Goal: Task Accomplishment & Management: Use online tool/utility

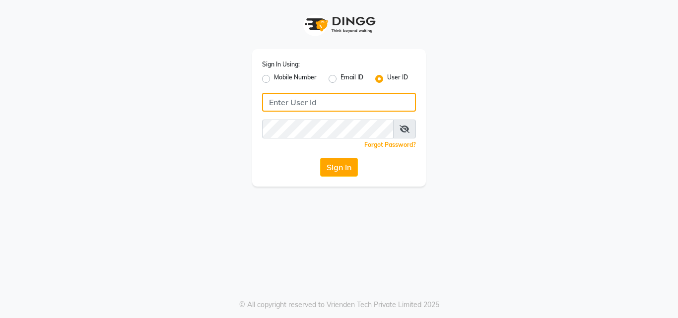
click at [317, 105] on input "Username" at bounding box center [339, 102] width 154 height 19
type input "t"
type input "TONY&GUYB"
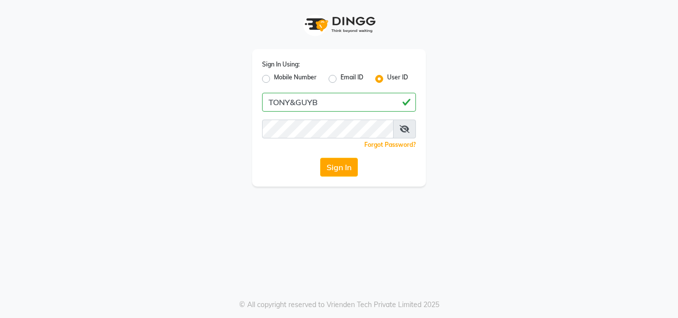
click at [320, 127] on div at bounding box center [339, 129] width 154 height 19
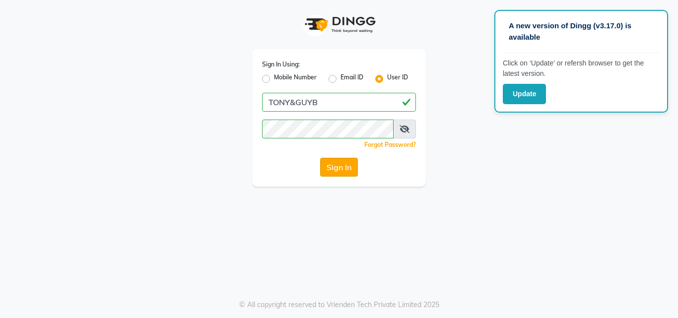
click at [344, 172] on button "Sign In" at bounding box center [339, 167] width 38 height 19
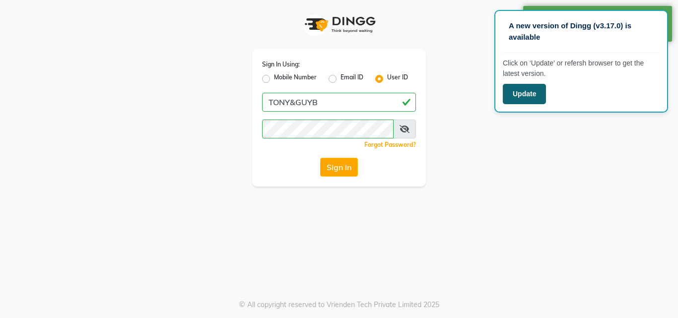
click at [525, 89] on button "Update" at bounding box center [524, 94] width 43 height 20
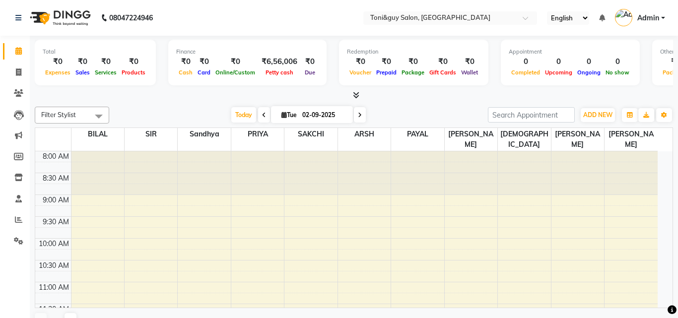
select select "en"
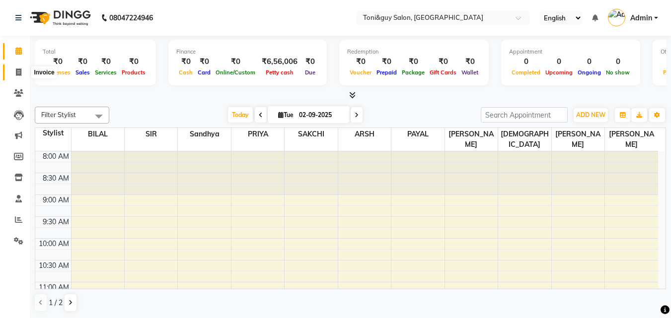
click at [18, 69] on icon at bounding box center [18, 71] width 5 height 7
select select "6593"
select select "service"
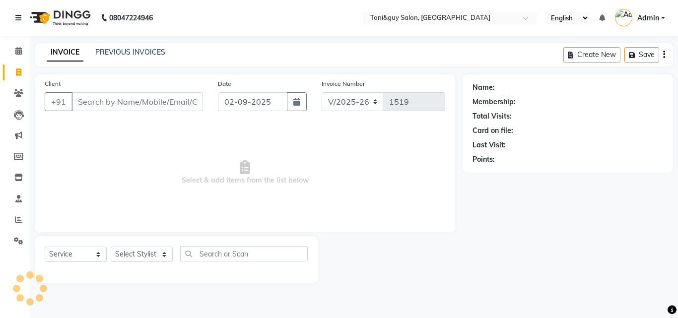
click at [121, 102] on input "Client" at bounding box center [137, 101] width 132 height 19
click at [94, 110] on input "Client" at bounding box center [137, 101] width 132 height 19
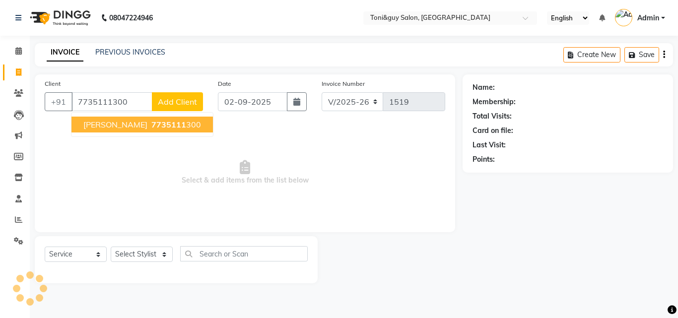
type input "7735111300"
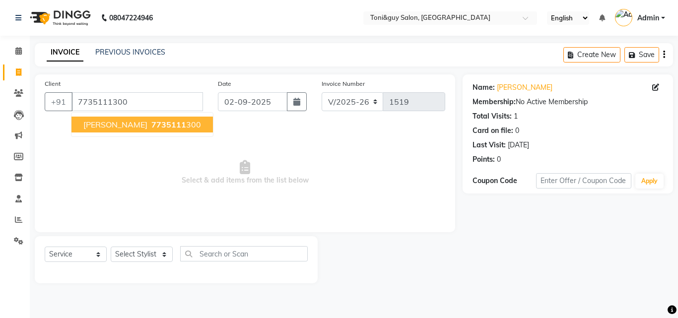
click at [159, 129] on span "7735111" at bounding box center [168, 125] width 35 height 10
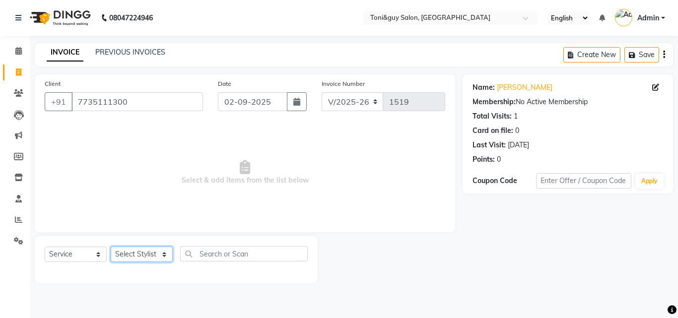
click at [164, 255] on select "Select Stylist ABISHEK ARSH [PERSON_NAME] [PERSON_NAME] PRIYA SAKCHI sandhya [P…" at bounding box center [142, 254] width 62 height 15
select select "89016"
click at [111, 247] on select "Select Stylist ABISHEK ARSH [PERSON_NAME] [PERSON_NAME] PRIYA SAKCHI sandhya [P…" at bounding box center [142, 254] width 62 height 15
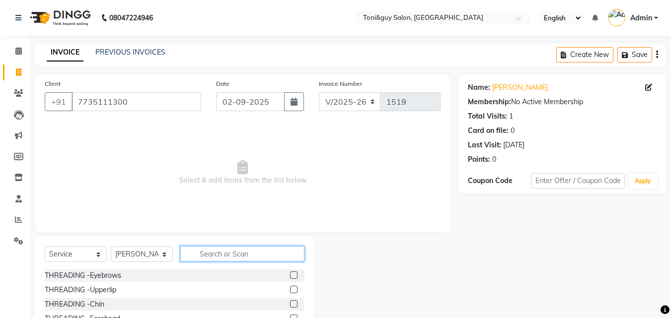
click at [257, 256] on input "text" at bounding box center [242, 253] width 124 height 15
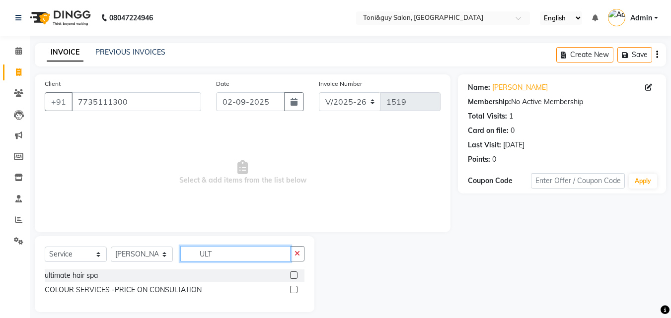
type input "ULT"
click at [293, 271] on label at bounding box center [293, 274] width 7 height 7
click at [293, 272] on input "checkbox" at bounding box center [293, 275] width 6 height 6
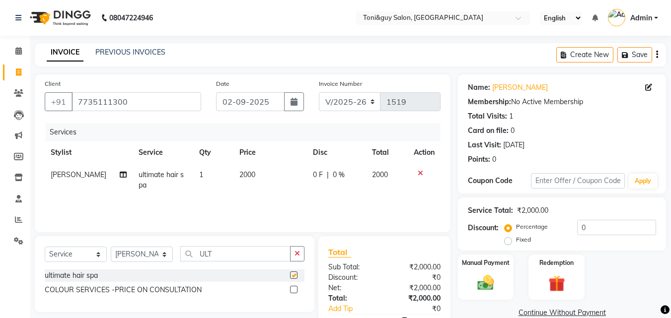
checkbox input "false"
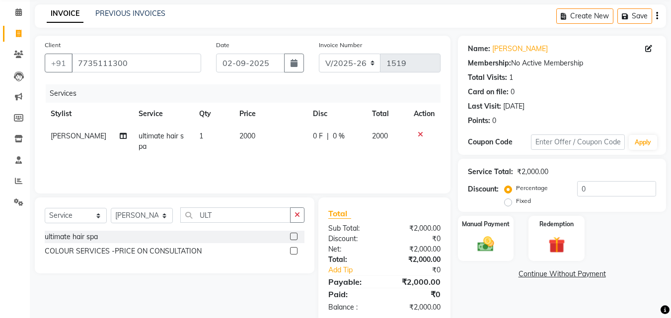
scroll to position [58, 0]
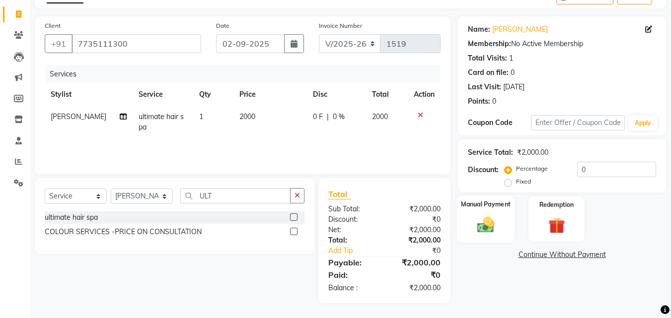
click at [489, 218] on img at bounding box center [485, 225] width 28 height 20
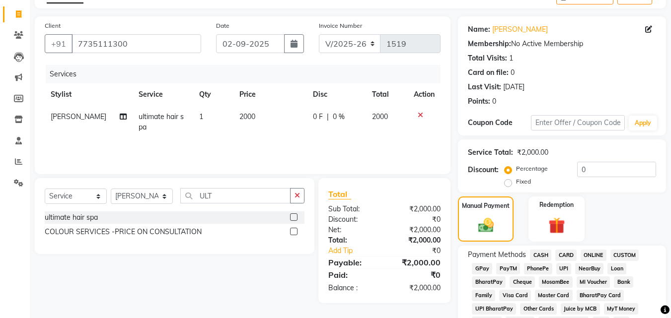
click at [541, 253] on span "CASH" at bounding box center [540, 255] width 21 height 11
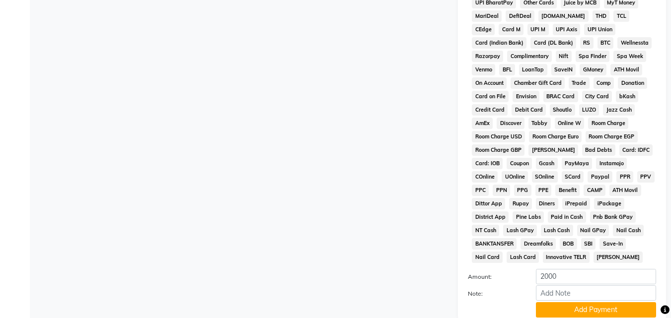
scroll to position [376, 0]
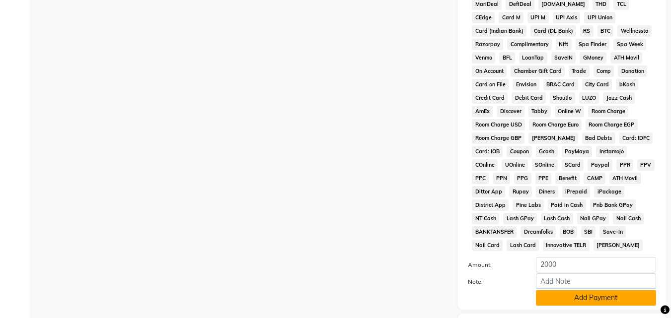
click at [626, 300] on button "Add Payment" at bounding box center [596, 297] width 120 height 15
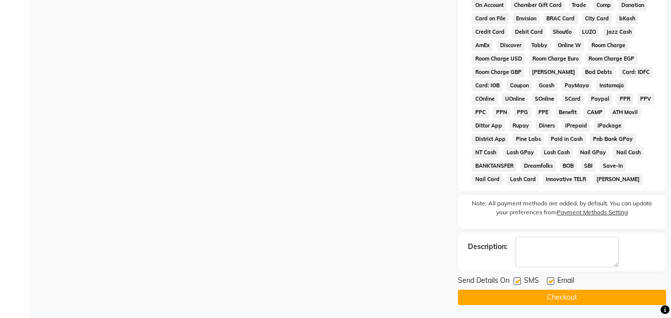
scroll to position [444, 0]
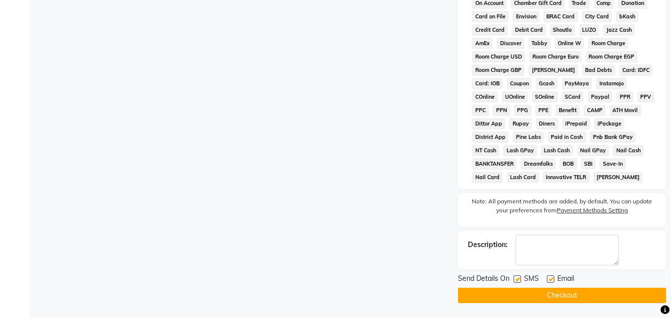
click at [623, 294] on button "Checkout" at bounding box center [562, 295] width 208 height 15
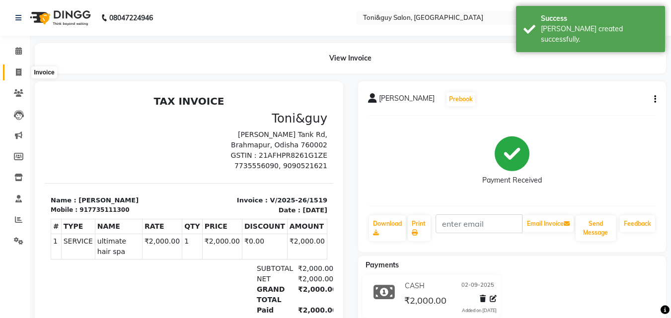
click at [16, 69] on icon at bounding box center [18, 71] width 5 height 7
select select "service"
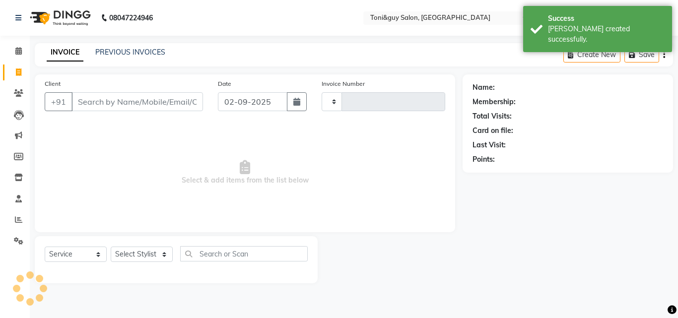
type input "1520"
select select "6593"
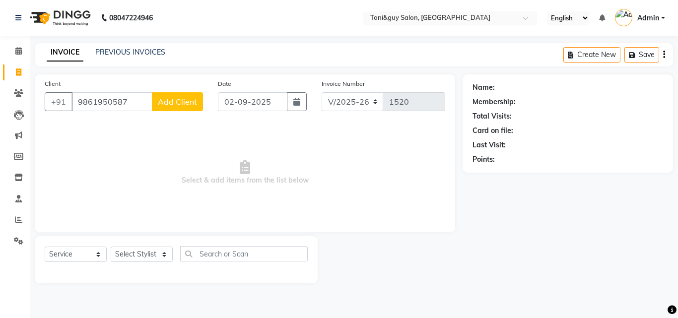
type input "9861950587"
click at [185, 100] on span "Add Client" at bounding box center [177, 102] width 39 height 10
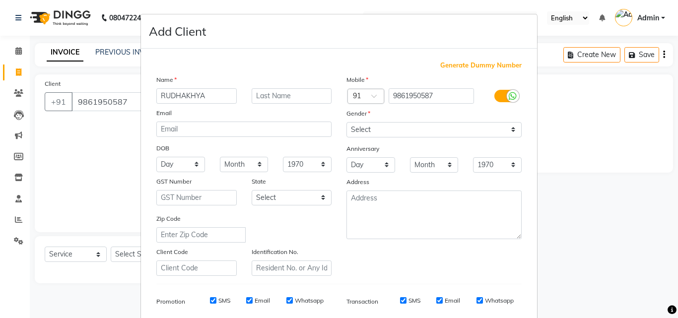
type input "RUDHAKHYA"
click at [305, 97] on input "text" at bounding box center [292, 95] width 80 height 15
type input "[PERSON_NAME]"
click at [416, 135] on select "Select [DEMOGRAPHIC_DATA] [DEMOGRAPHIC_DATA] Other Prefer Not To Say" at bounding box center [433, 129] width 175 height 15
select select "[DEMOGRAPHIC_DATA]"
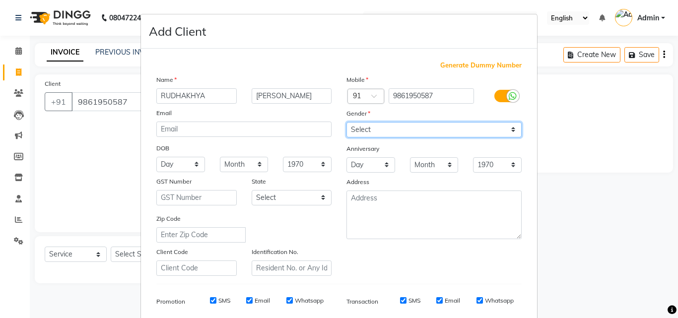
click at [346, 122] on select "Select [DEMOGRAPHIC_DATA] [DEMOGRAPHIC_DATA] Other Prefer Not To Say" at bounding box center [433, 129] width 175 height 15
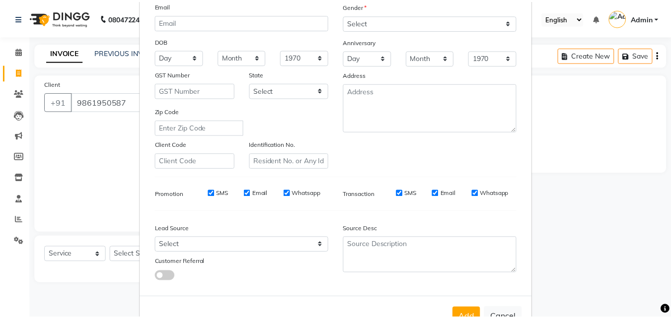
scroll to position [140, 0]
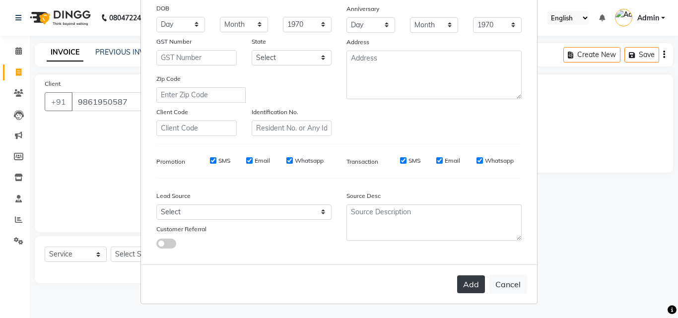
click at [470, 278] on button "Add" at bounding box center [471, 284] width 28 height 18
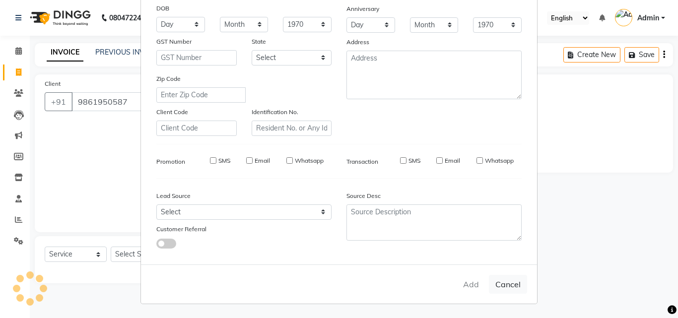
select select
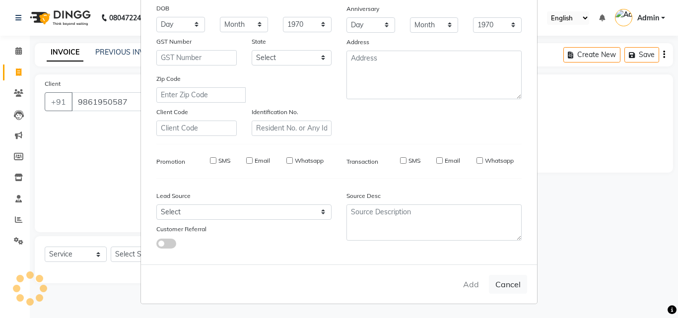
select select
checkbox input "false"
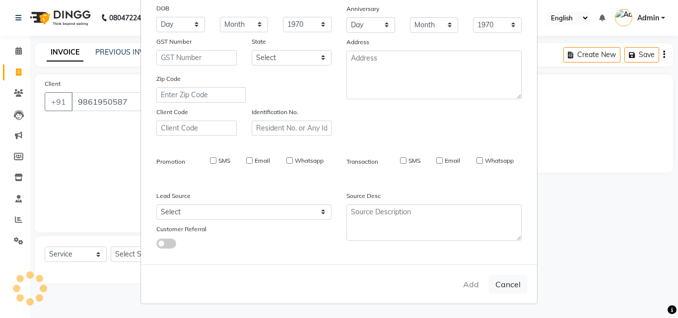
checkbox input "false"
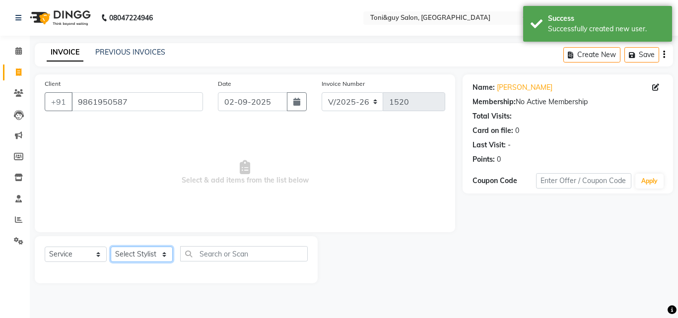
click at [158, 253] on select "Select Stylist ABISHEK ARSH [PERSON_NAME] [PERSON_NAME] PRIYA SAKCHI sandhya [P…" at bounding box center [142, 254] width 62 height 15
select select "70902"
click at [111, 247] on select "Select Stylist ABISHEK ARSH [PERSON_NAME] [PERSON_NAME] PRIYA SAKCHI sandhya [P…" at bounding box center [142, 254] width 62 height 15
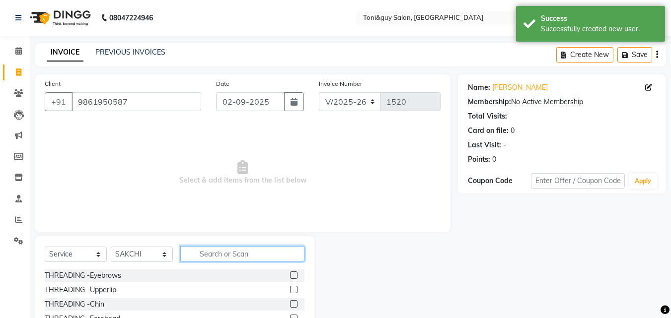
click at [210, 254] on input "text" at bounding box center [242, 253] width 124 height 15
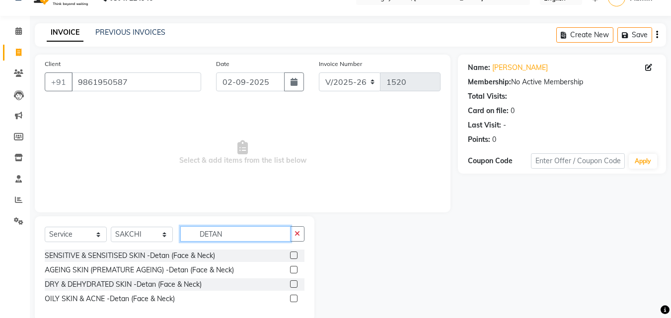
scroll to position [38, 0]
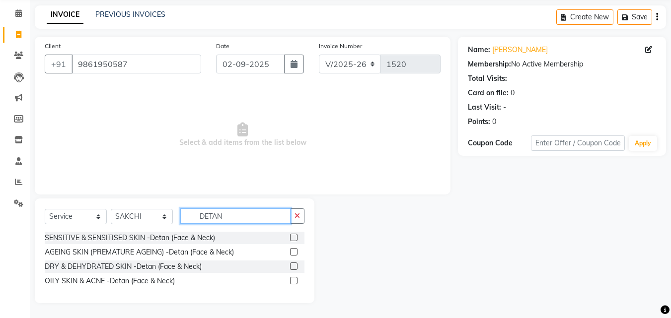
type input "DETAN"
click at [294, 264] on label at bounding box center [293, 266] width 7 height 7
click at [294, 264] on input "checkbox" at bounding box center [293, 267] width 6 height 6
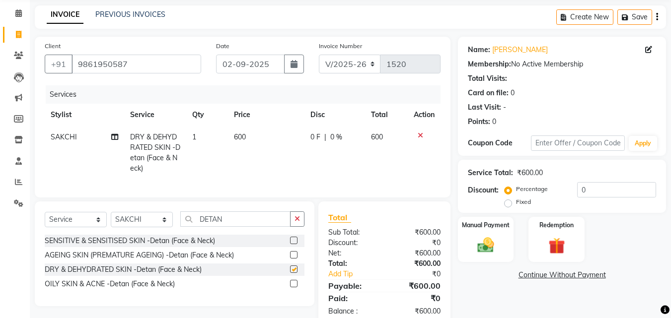
checkbox input "false"
click at [237, 132] on td "600" at bounding box center [266, 153] width 76 height 54
select select "70902"
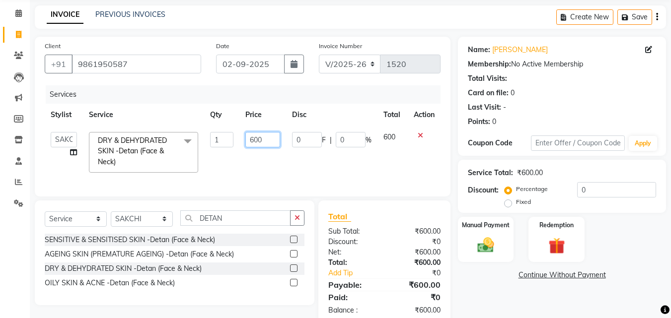
click at [254, 137] on input "600" at bounding box center [262, 139] width 34 height 15
type input "500"
click at [391, 139] on td "600" at bounding box center [392, 152] width 30 height 53
select select "70902"
click at [226, 226] on input "DETAN" at bounding box center [235, 217] width 110 height 15
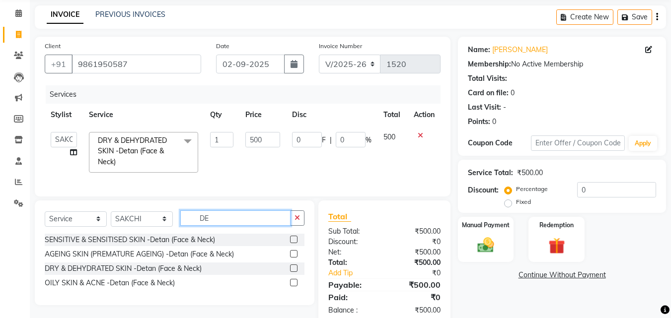
type input "D"
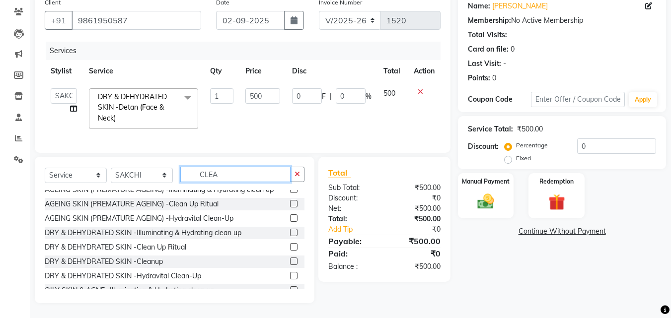
scroll to position [60, 0]
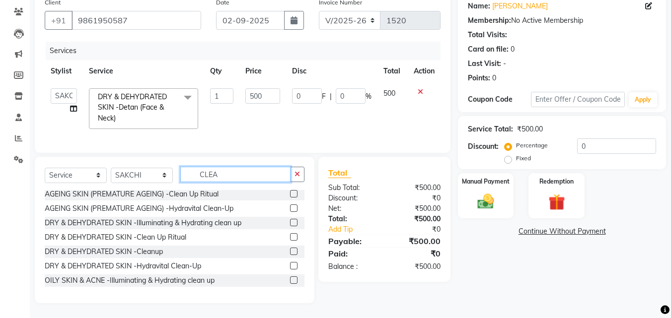
type input "CLEA"
click at [290, 250] on label at bounding box center [293, 251] width 7 height 7
click at [290, 250] on input "checkbox" at bounding box center [293, 252] width 6 height 6
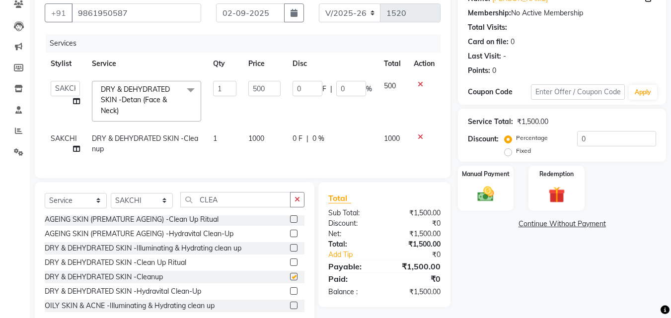
checkbox input "false"
click at [256, 137] on span "1000" at bounding box center [256, 138] width 16 height 9
select select "70902"
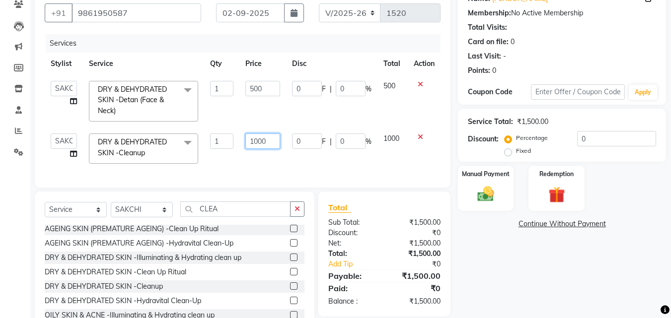
click at [270, 137] on input "1000" at bounding box center [262, 141] width 34 height 15
type input "1"
type input "500"
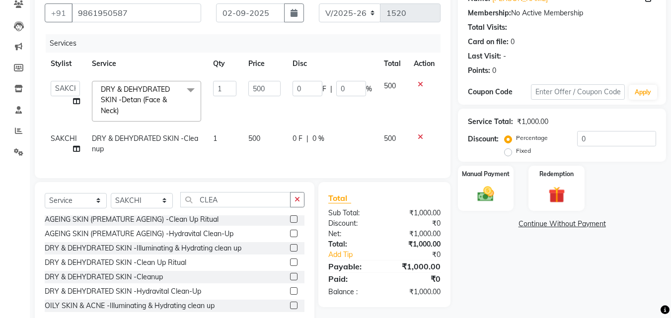
click at [386, 142] on span "500" at bounding box center [390, 138] width 12 height 9
select select "70902"
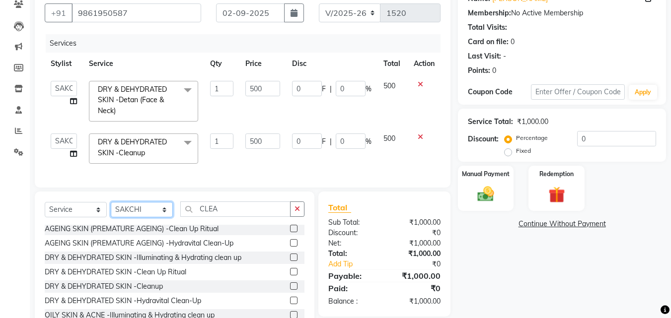
click at [160, 217] on select "Select Stylist ABISHEK ARSH [PERSON_NAME] [PERSON_NAME] PRIYA SAKCHI sandhya [P…" at bounding box center [142, 209] width 62 height 15
select select "52286"
click at [111, 209] on select "Select Stylist ABISHEK ARSH [PERSON_NAME] [PERSON_NAME] PRIYA SAKCHI sandhya [P…" at bounding box center [142, 209] width 62 height 15
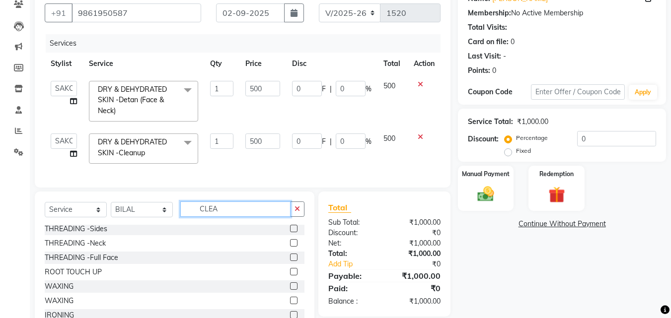
click at [249, 211] on input "CLEA" at bounding box center [235, 209] width 110 height 15
type input "C"
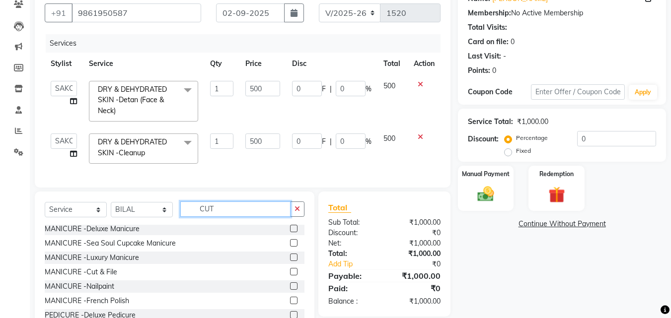
scroll to position [0, 0]
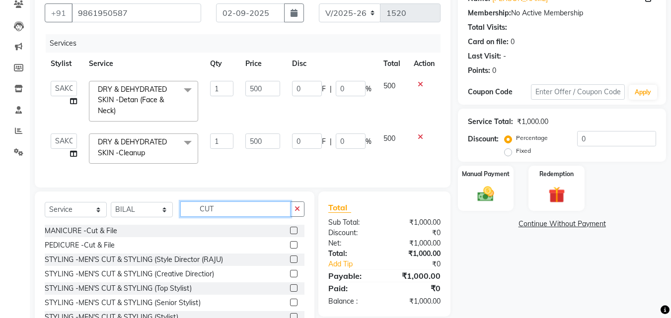
type input "CUT"
click at [290, 292] on label at bounding box center [293, 287] width 7 height 7
click at [290, 292] on input "checkbox" at bounding box center [293, 288] width 6 height 6
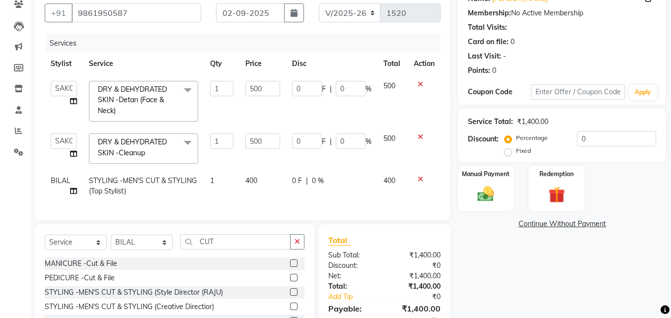
checkbox input "false"
click at [317, 176] on span "0 %" at bounding box center [318, 181] width 12 height 10
select select "52286"
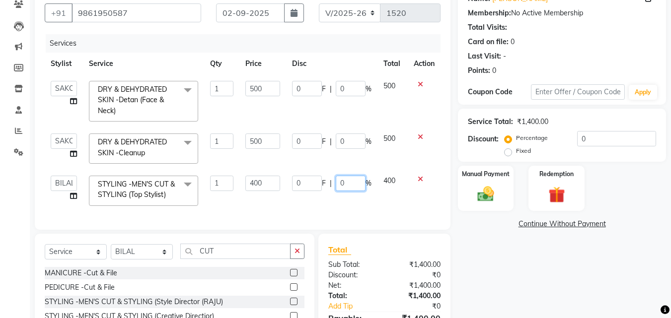
click at [352, 185] on input "0" at bounding box center [351, 183] width 30 height 15
type input "50"
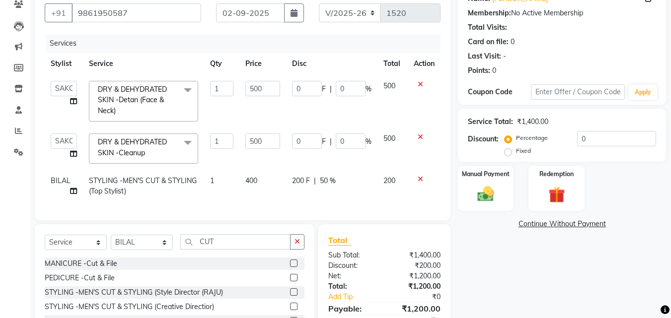
click at [392, 184] on span "200" at bounding box center [389, 180] width 12 height 9
select select "52286"
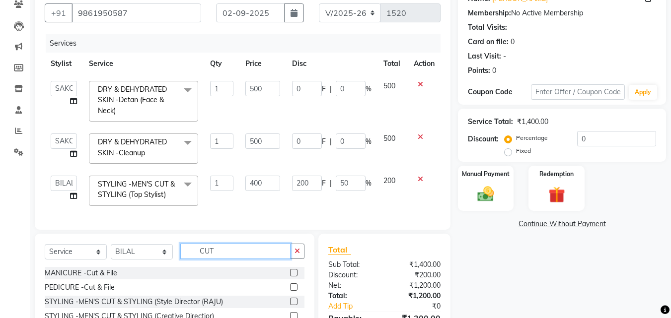
click at [244, 259] on input "CUT" at bounding box center [235, 251] width 110 height 15
type input "C"
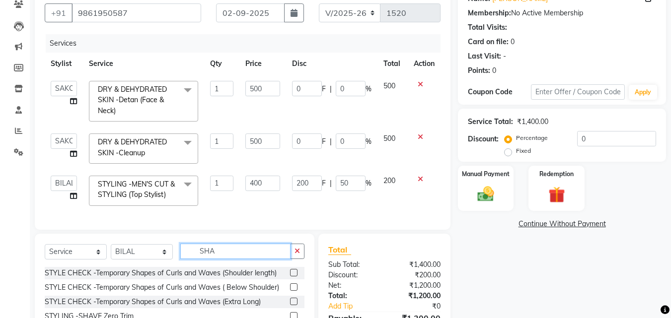
scroll to position [173, 0]
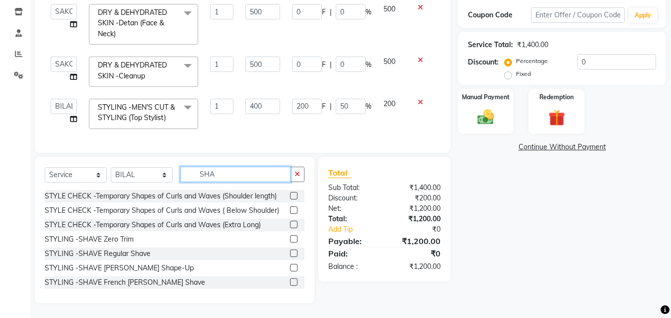
type input "SHA"
click at [290, 267] on label at bounding box center [293, 267] width 7 height 7
click at [290, 267] on input "checkbox" at bounding box center [293, 268] width 6 height 6
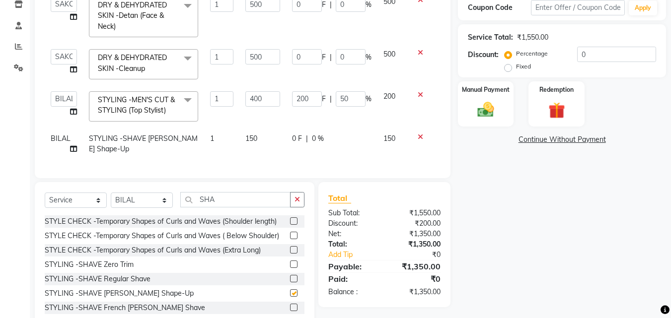
checkbox input "false"
click at [225, 204] on input "SHA" at bounding box center [235, 199] width 110 height 15
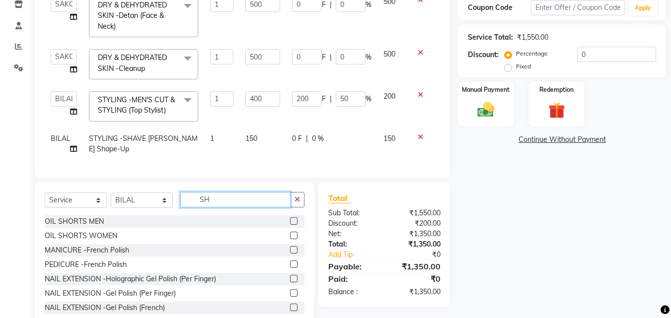
type input "S"
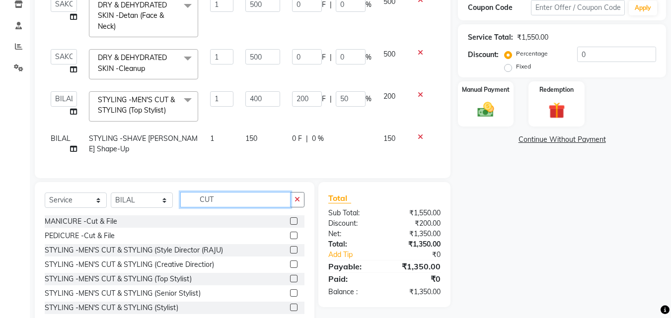
type input "CUT"
click at [290, 282] on label at bounding box center [293, 278] width 7 height 7
click at [290, 282] on input "checkbox" at bounding box center [293, 279] width 6 height 6
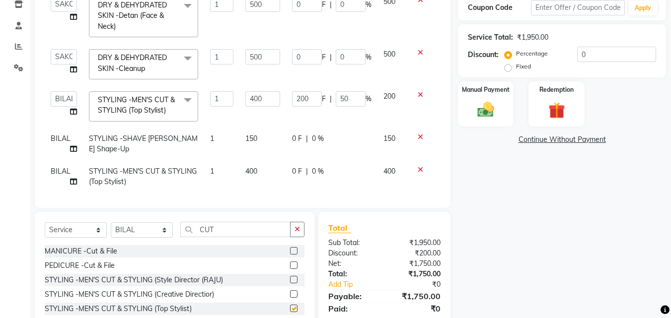
checkbox input "false"
click at [312, 170] on span "0 %" at bounding box center [318, 171] width 12 height 10
select select "52286"
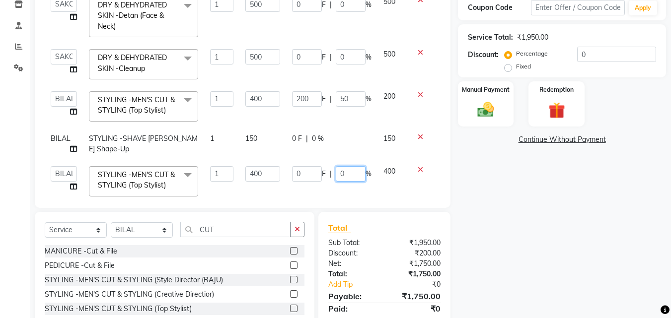
click at [342, 175] on input "0" at bounding box center [351, 173] width 30 height 15
type input "50"
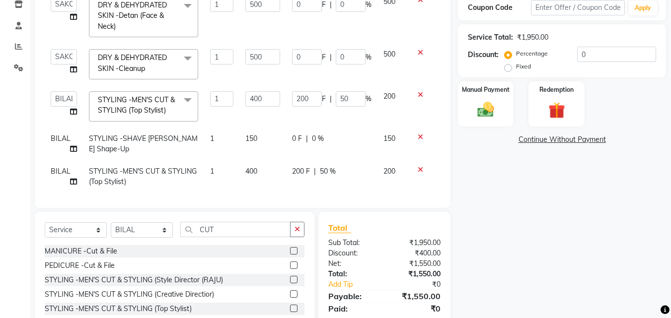
click at [383, 172] on span "200" at bounding box center [389, 171] width 12 height 9
select select "52286"
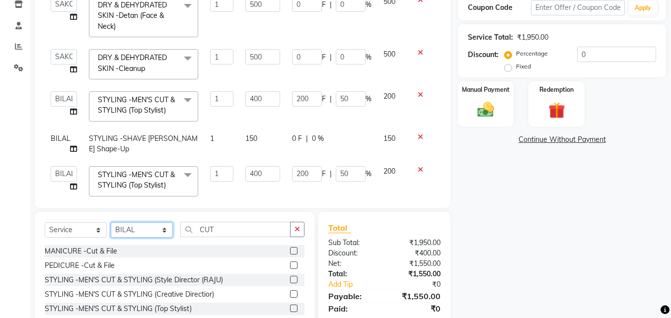
click at [154, 231] on select "Select Stylist ABISHEK ARSH [PERSON_NAME] [PERSON_NAME] PRIYA SAKCHI sandhya [P…" at bounding box center [142, 229] width 62 height 15
select select "52556"
click at [111, 222] on select "Select Stylist ABISHEK ARSH [PERSON_NAME] [PERSON_NAME] PRIYA SAKCHI sandhya [P…" at bounding box center [142, 229] width 62 height 15
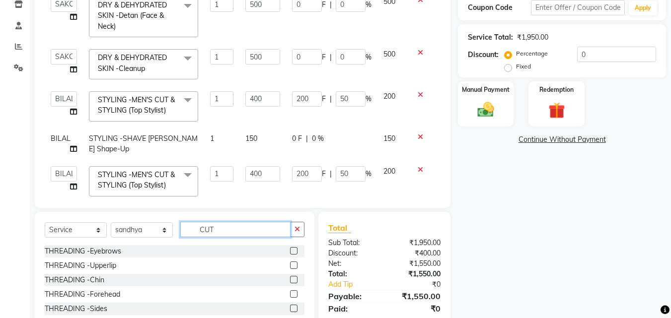
click at [234, 229] on input "CUT" at bounding box center [235, 229] width 110 height 15
type input "C"
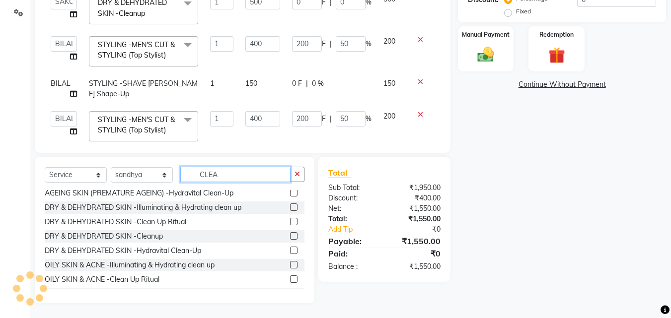
scroll to position [79, 0]
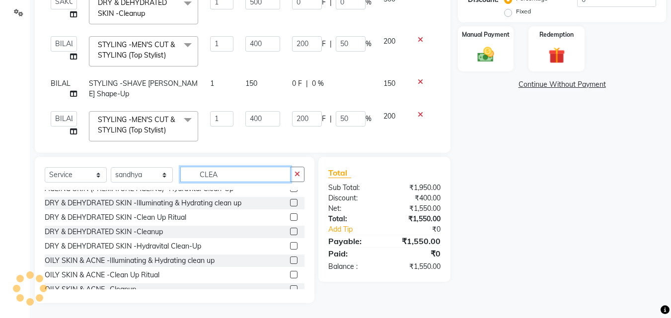
type input "CLEA"
click at [290, 263] on label at bounding box center [293, 260] width 7 height 7
click at [290, 263] on input "checkbox" at bounding box center [293, 261] width 6 height 6
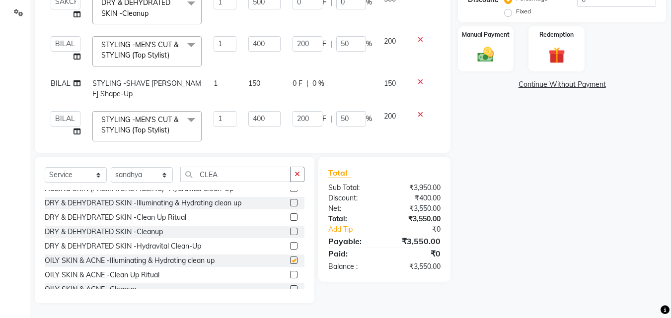
checkbox input "false"
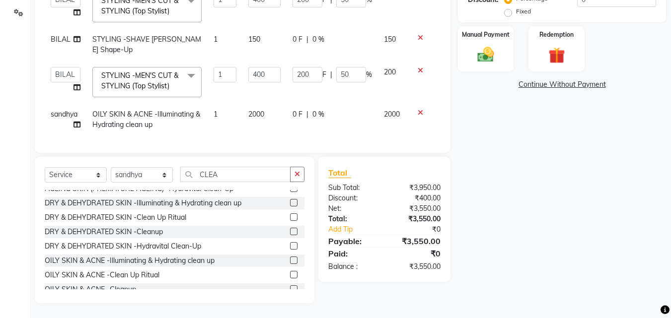
scroll to position [53, 0]
click at [260, 109] on span "2000" at bounding box center [256, 113] width 16 height 9
select select "52556"
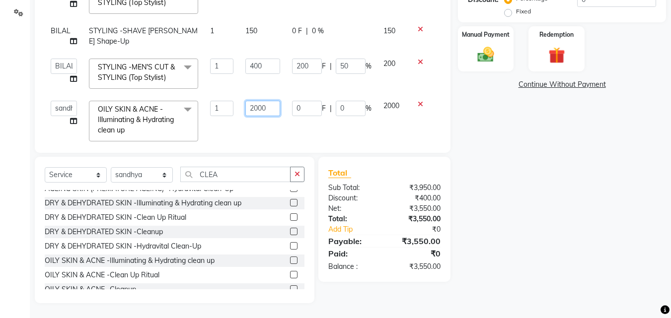
click at [268, 107] on input "2000" at bounding box center [262, 108] width 34 height 15
type input "2"
type input "750"
click at [386, 106] on span "2000" at bounding box center [391, 105] width 16 height 9
select select "52556"
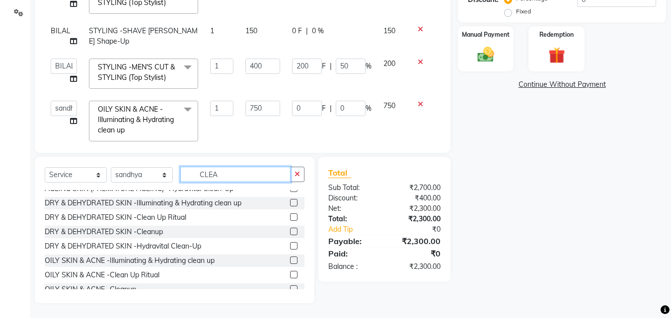
click at [238, 174] on input "CLEA" at bounding box center [235, 174] width 110 height 15
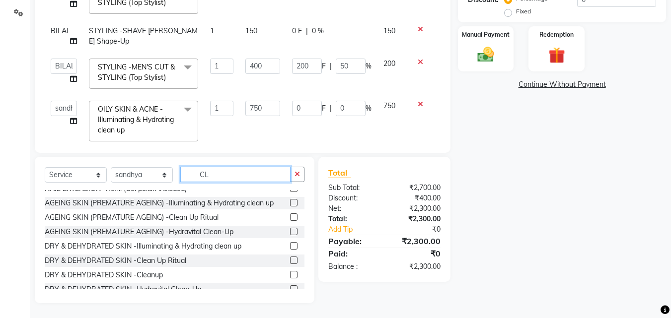
type input "C"
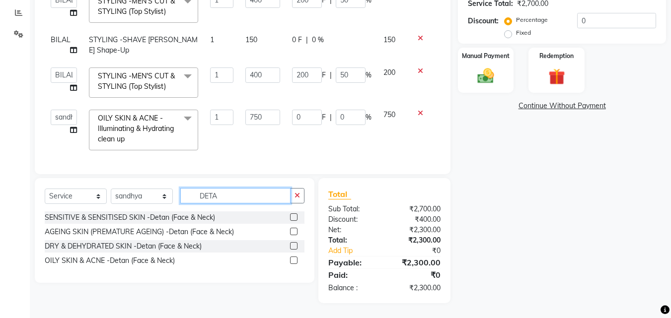
scroll to position [72, 0]
type input "DETA"
click at [293, 219] on label at bounding box center [293, 216] width 7 height 7
click at [293, 219] on input "checkbox" at bounding box center [293, 217] width 6 height 6
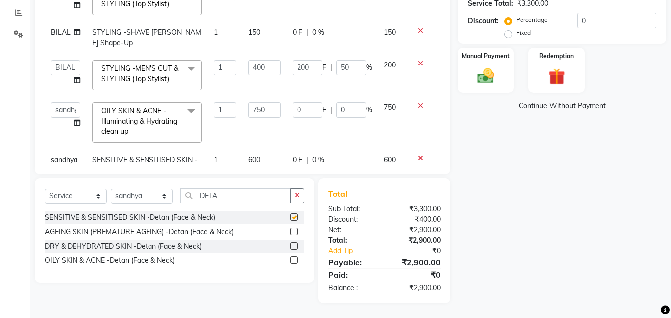
checkbox input "false"
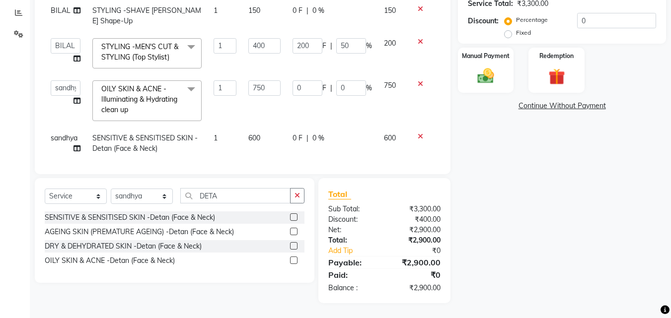
scroll to position [105, 0]
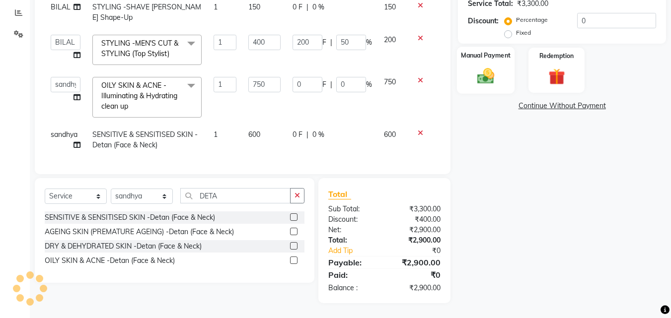
click at [484, 76] on img at bounding box center [485, 76] width 28 height 20
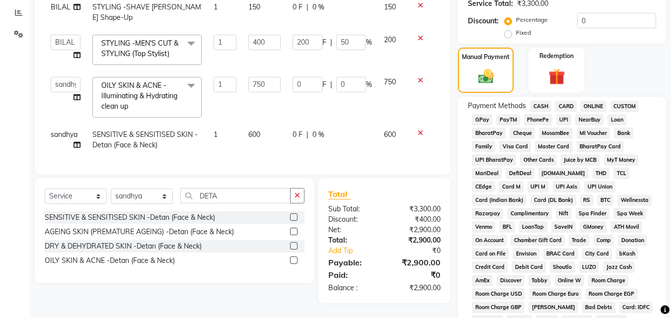
click at [562, 119] on span "UPI" at bounding box center [563, 119] width 15 height 11
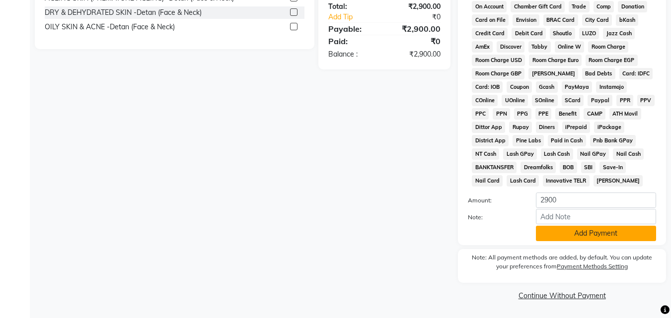
click at [562, 238] on button "Add Payment" at bounding box center [596, 233] width 120 height 15
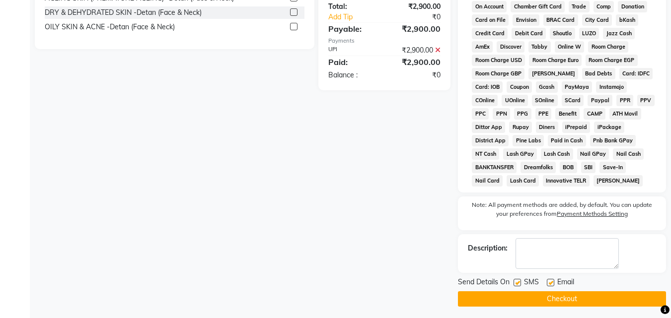
click at [548, 299] on button "Checkout" at bounding box center [562, 298] width 208 height 15
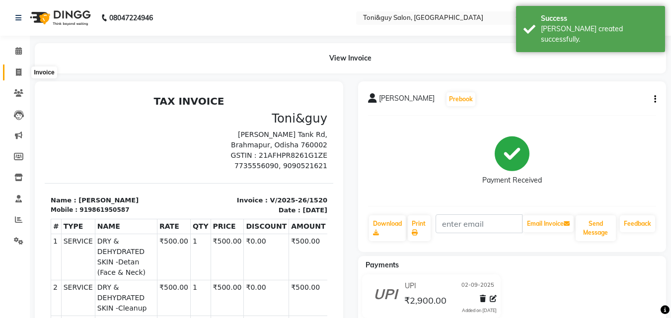
click at [16, 70] on icon at bounding box center [18, 71] width 5 height 7
select select "service"
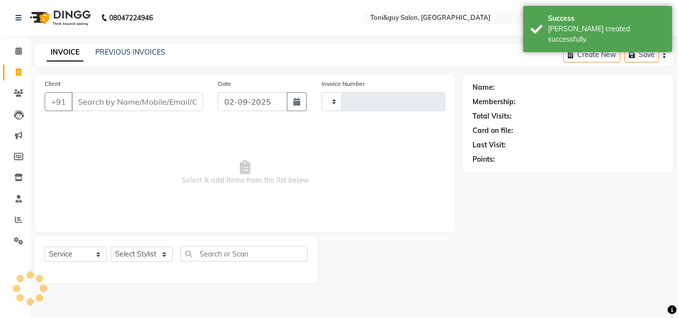
type input "1521"
select select "6593"
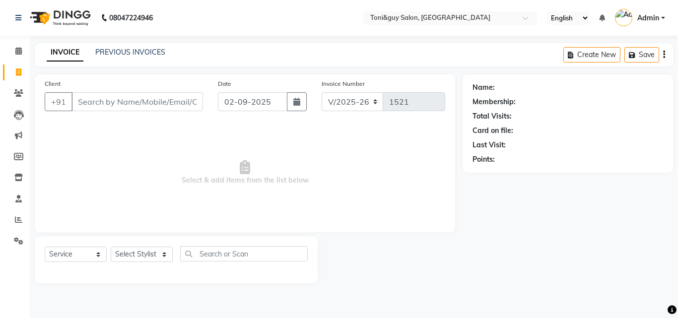
click at [79, 103] on input "Client" at bounding box center [137, 101] width 132 height 19
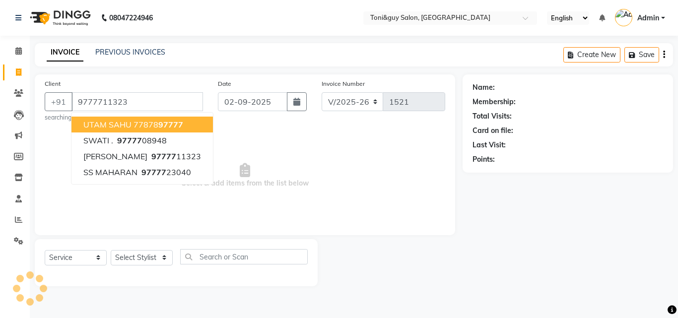
click at [135, 125] on ngb-highlight "77878 97777" at bounding box center [159, 125] width 50 height 10
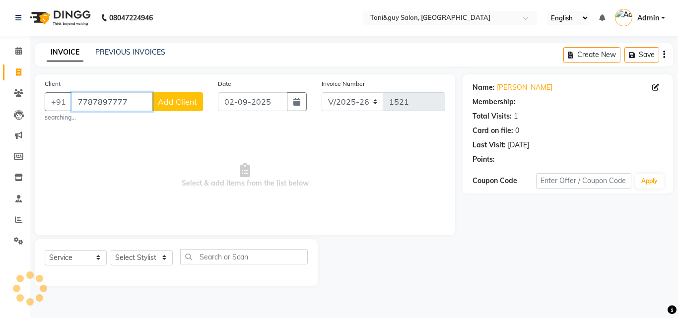
click at [131, 105] on input "7787897777" at bounding box center [111, 101] width 81 height 19
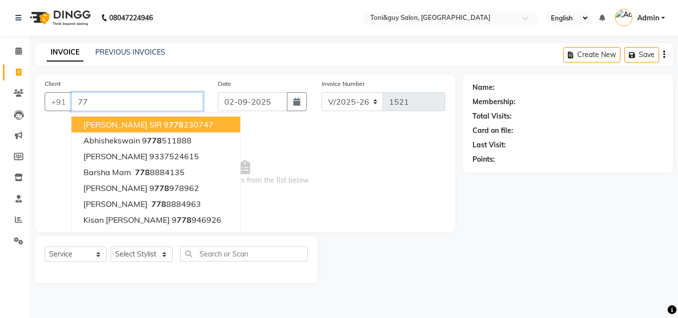
type input "7"
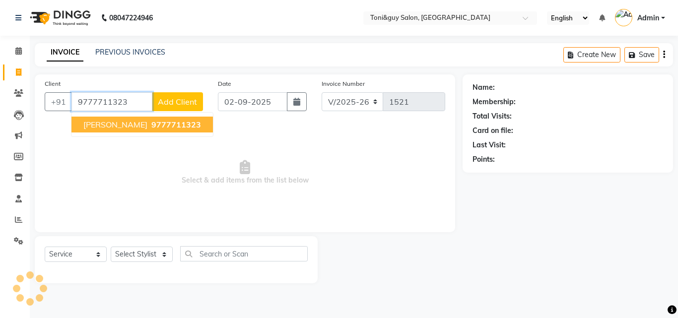
type input "9777711323"
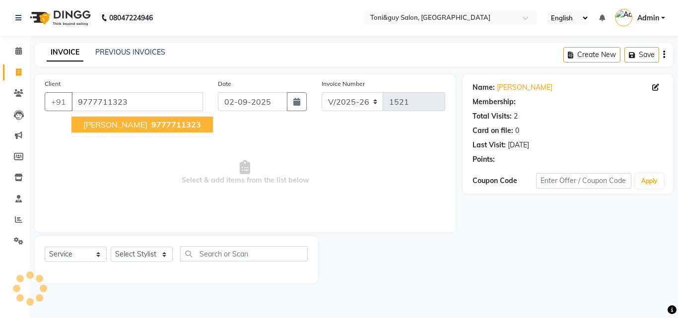
click at [151, 125] on span "9777711323" at bounding box center [176, 125] width 50 height 10
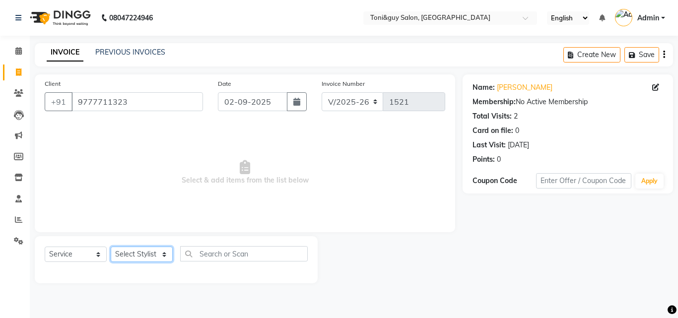
click at [166, 257] on select "Select Stylist ABISHEK ARSH [PERSON_NAME] [PERSON_NAME] PRIYA SAKCHI sandhya [P…" at bounding box center [142, 254] width 62 height 15
select select "52286"
click at [111, 247] on select "Select Stylist ABISHEK ARSH [PERSON_NAME] [PERSON_NAME] PRIYA SAKCHI sandhya [P…" at bounding box center [142, 254] width 62 height 15
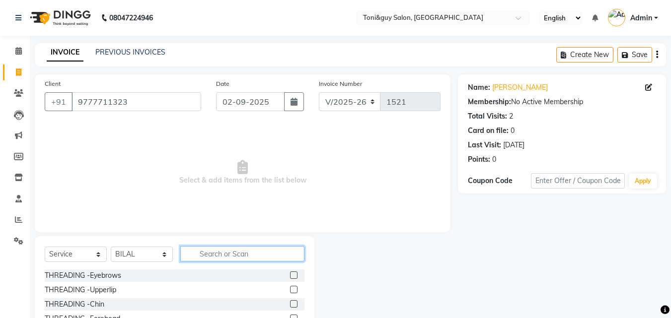
click at [218, 249] on input "text" at bounding box center [242, 253] width 124 height 15
type input "OIL"
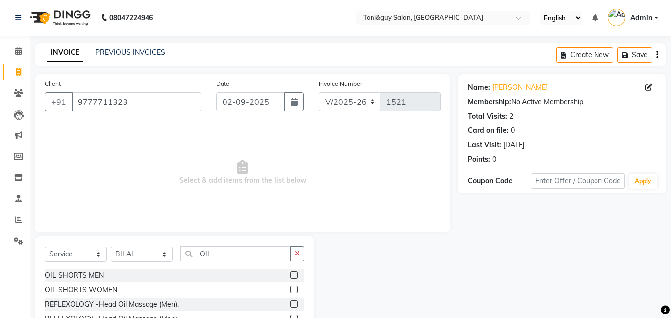
click at [290, 276] on label at bounding box center [293, 274] width 7 height 7
click at [290, 276] on input "checkbox" at bounding box center [293, 275] width 6 height 6
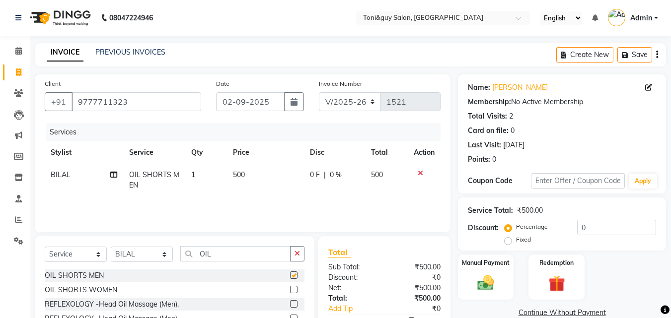
checkbox input "false"
click at [215, 251] on input "OIL" at bounding box center [235, 253] width 110 height 15
type input "O"
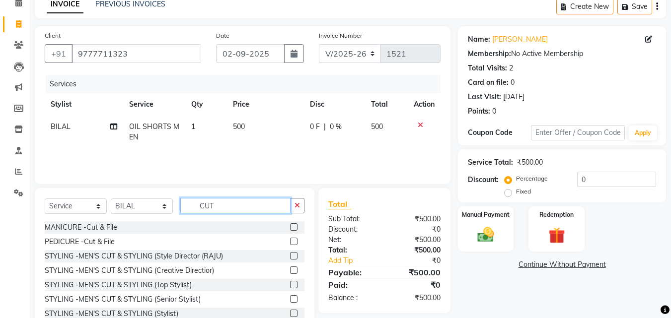
scroll to position [79, 0]
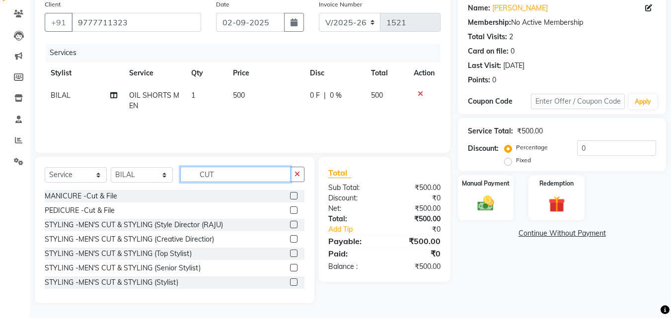
type input "CUT"
click at [290, 253] on label at bounding box center [293, 253] width 7 height 7
click at [290, 253] on input "checkbox" at bounding box center [293, 254] width 6 height 6
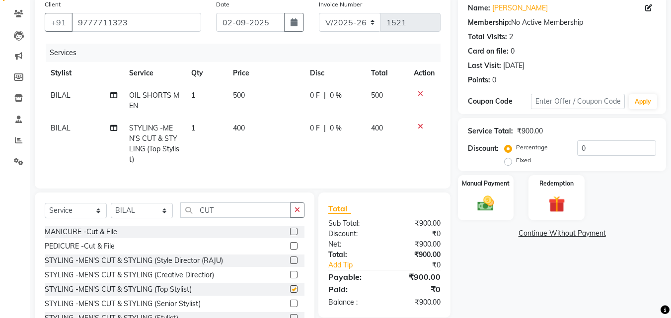
checkbox input "false"
click at [336, 120] on td "0 F | 0 %" at bounding box center [334, 144] width 61 height 54
select select "52286"
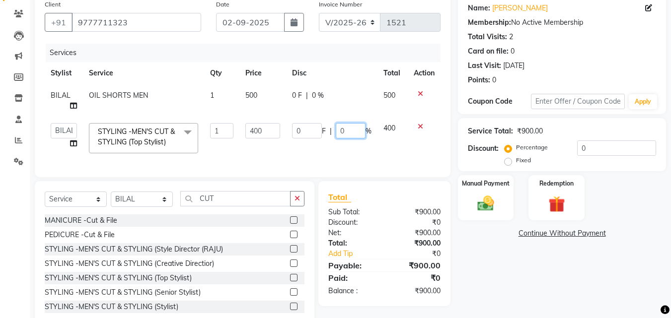
click at [349, 123] on input "0" at bounding box center [351, 130] width 30 height 15
type input "50"
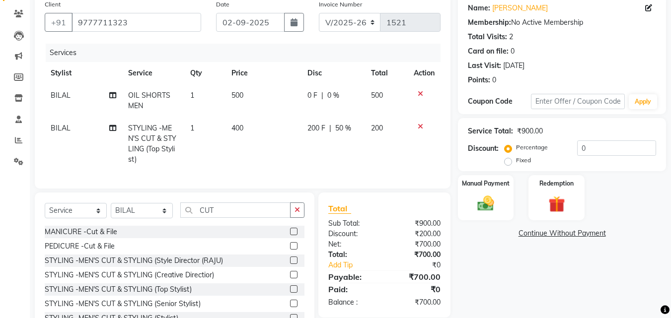
click at [390, 117] on td "200" at bounding box center [386, 144] width 43 height 54
select select "52286"
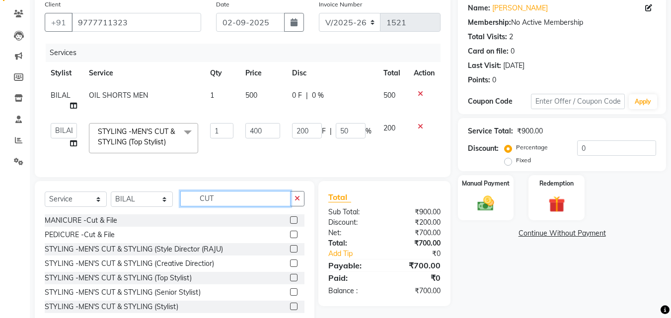
click at [229, 198] on input "CUT" at bounding box center [235, 198] width 110 height 15
type input "C"
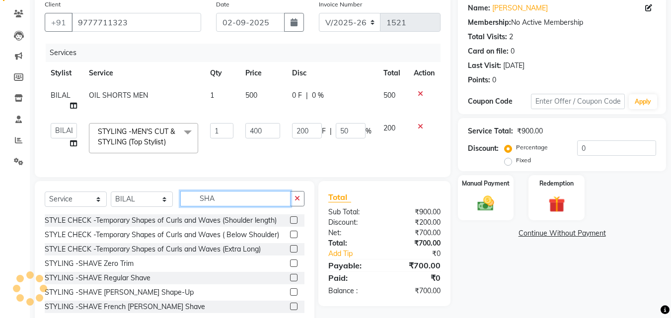
type input "SHA"
click at [290, 274] on label at bounding box center [293, 277] width 7 height 7
click at [290, 275] on input "checkbox" at bounding box center [293, 278] width 6 height 6
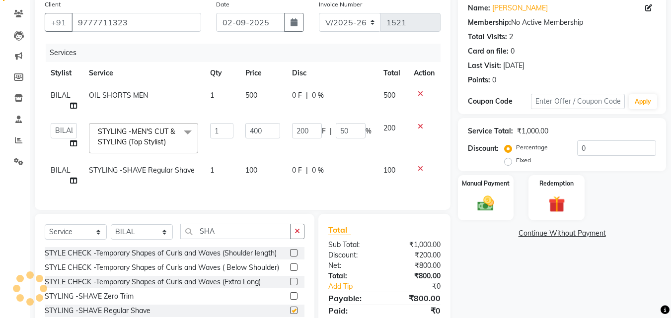
checkbox input "false"
click at [418, 165] on icon at bounding box center [419, 168] width 5 height 7
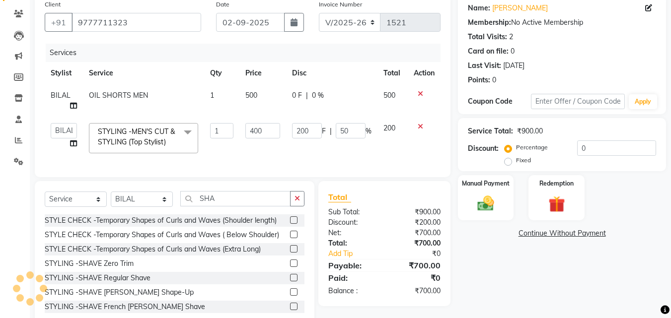
click at [290, 288] on label at bounding box center [293, 291] width 7 height 7
click at [290, 289] on input "checkbox" at bounding box center [293, 292] width 6 height 6
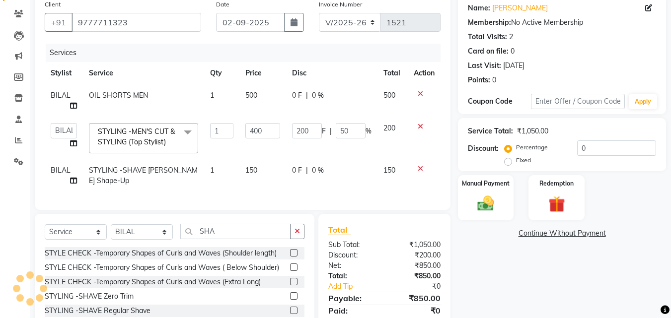
checkbox input "false"
click at [224, 225] on input "SHA" at bounding box center [235, 231] width 110 height 15
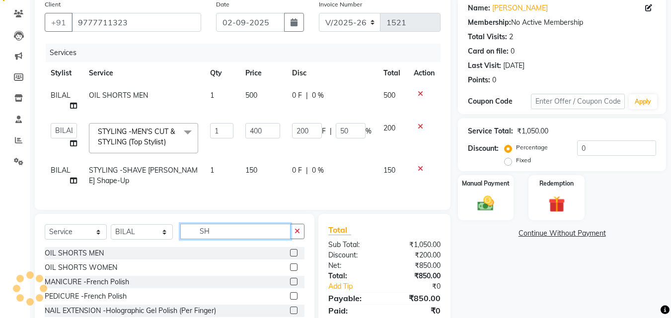
type input "S"
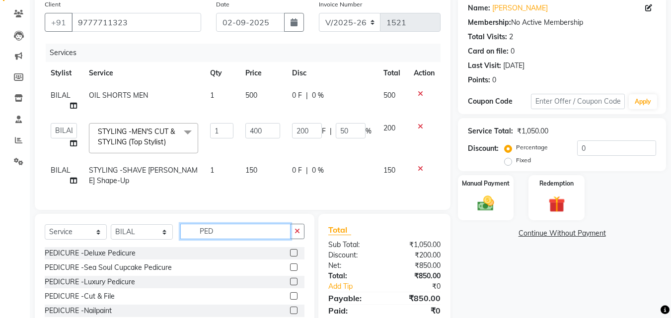
type input "PED"
click at [290, 249] on label at bounding box center [293, 252] width 7 height 7
click at [290, 250] on input "checkbox" at bounding box center [293, 253] width 6 height 6
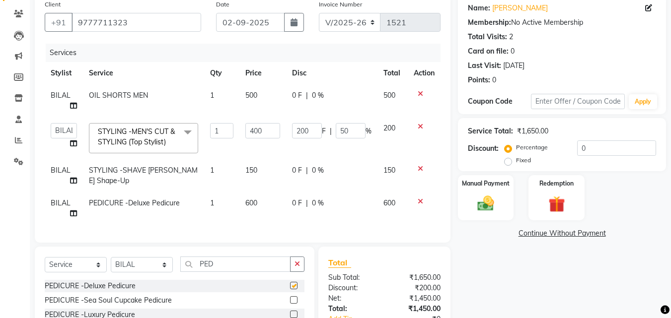
checkbox input "false"
click at [419, 198] on icon at bounding box center [419, 201] width 5 height 7
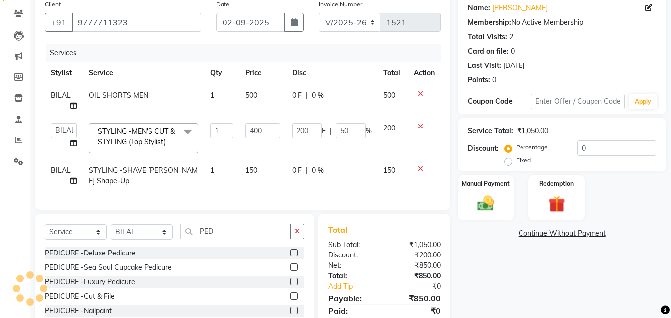
click at [290, 265] on label at bounding box center [293, 267] width 7 height 7
click at [290, 265] on input "checkbox" at bounding box center [293, 268] width 6 height 6
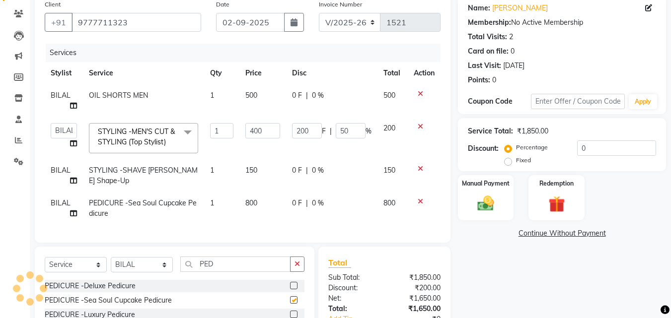
checkbox input "false"
click at [55, 199] on span "BILAL" at bounding box center [61, 203] width 20 height 9
select select "52286"
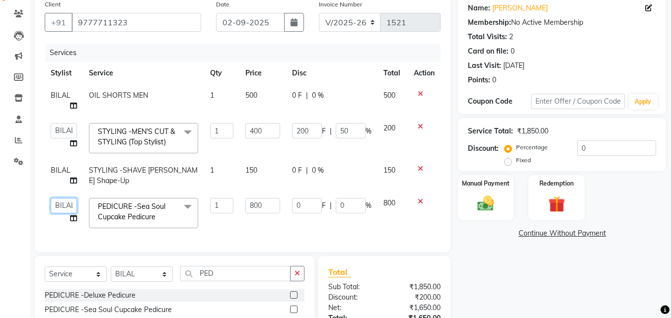
click at [55, 198] on select "ABISHEK ARSH [PERSON_NAME] [PERSON_NAME] PRIYA SAKCHI sandhya [PERSON_NAME] SIR…" at bounding box center [64, 205] width 26 height 15
select select "70902"
click at [486, 194] on img at bounding box center [485, 204] width 28 height 20
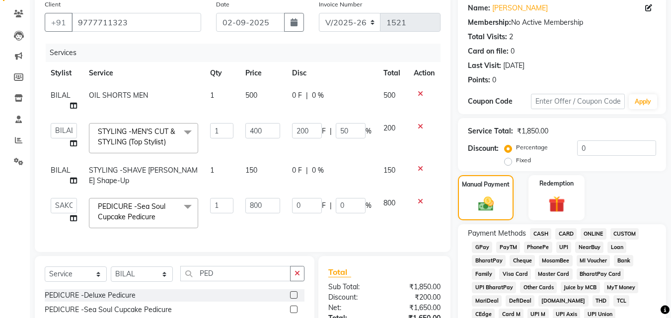
click at [561, 246] on span "UPI" at bounding box center [563, 247] width 15 height 11
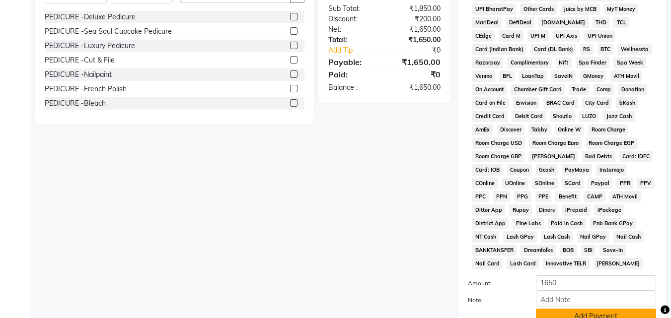
click at [608, 313] on button "Add Payment" at bounding box center [596, 316] width 120 height 15
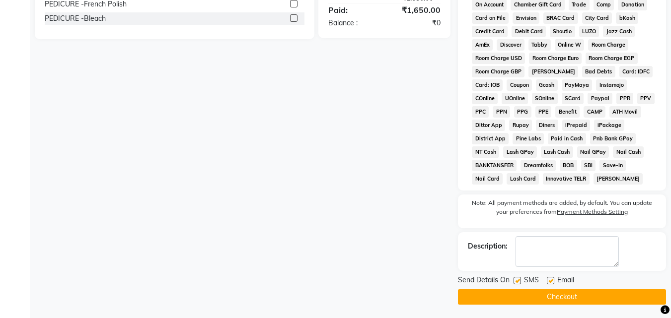
scroll to position [444, 0]
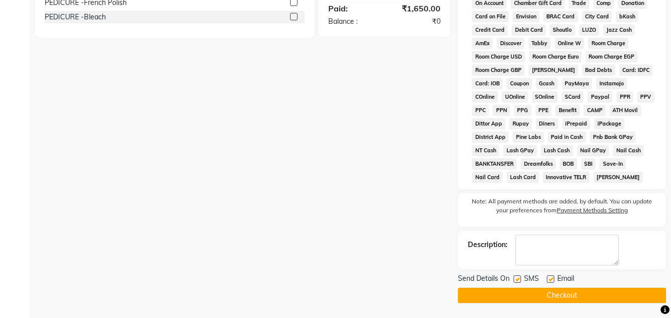
click at [604, 293] on button "Checkout" at bounding box center [562, 295] width 208 height 15
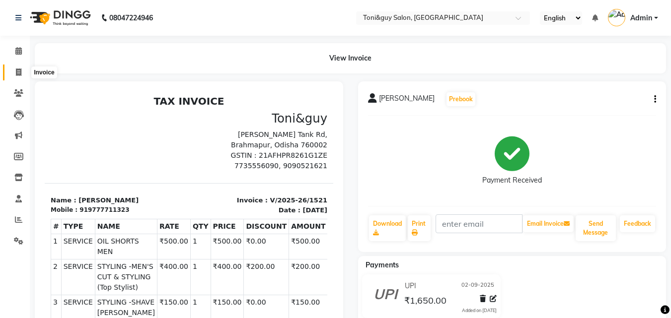
click at [21, 67] on span at bounding box center [18, 72] width 17 height 11
select select "service"
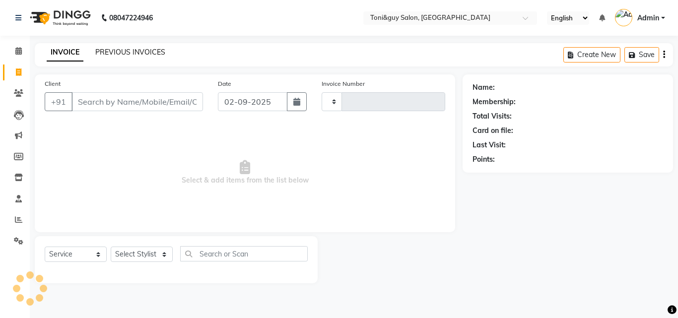
click at [121, 52] on link "PREVIOUS INVOICES" at bounding box center [130, 52] width 70 height 9
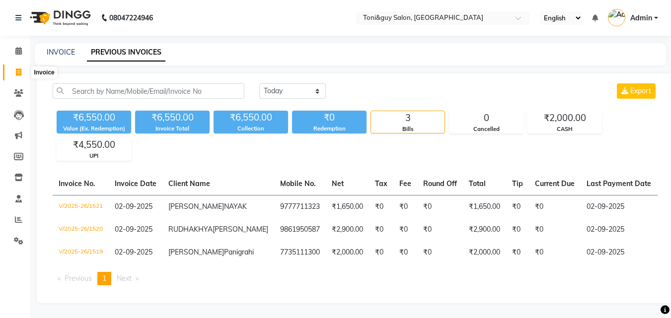
click at [16, 68] on icon at bounding box center [18, 71] width 5 height 7
select select "service"
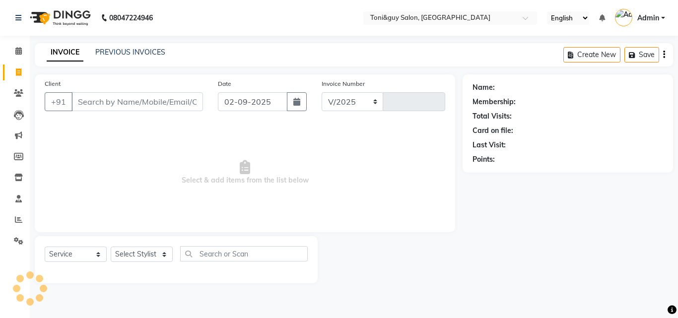
select select "6593"
type input "1522"
click at [108, 52] on link "PREVIOUS INVOICES" at bounding box center [130, 52] width 70 height 9
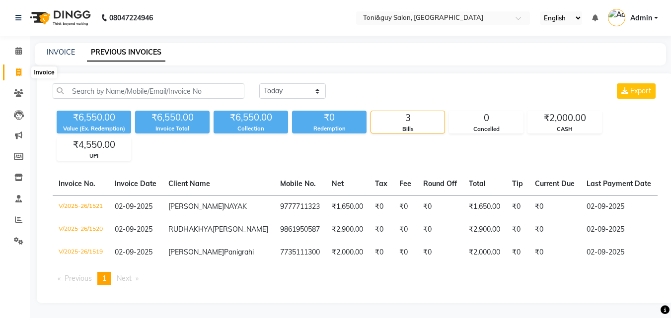
click at [19, 76] on span at bounding box center [18, 72] width 17 height 11
select select "service"
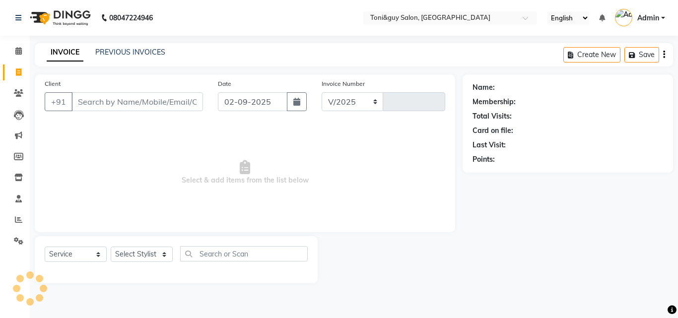
select select "6593"
type input "1522"
click at [153, 54] on link "PREVIOUS INVOICES" at bounding box center [130, 52] width 70 height 9
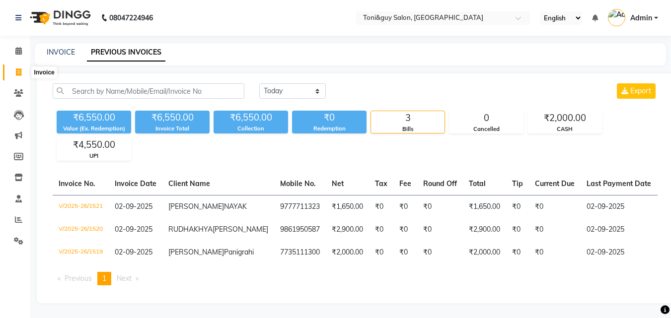
click at [19, 71] on icon at bounding box center [18, 71] width 5 height 7
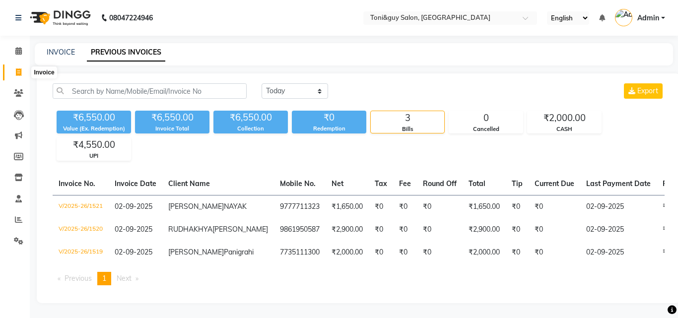
select select "service"
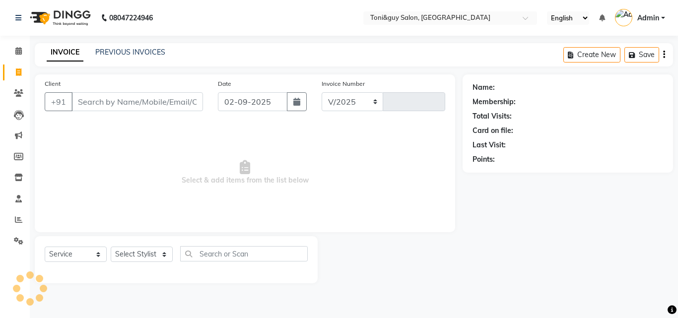
select select "6593"
type input "1522"
click at [110, 96] on input "Client" at bounding box center [137, 101] width 132 height 19
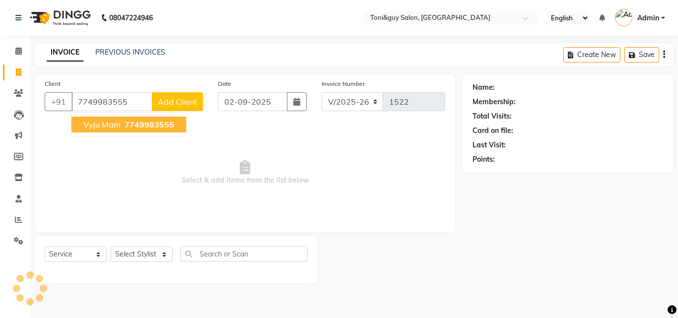
type input "7749983555"
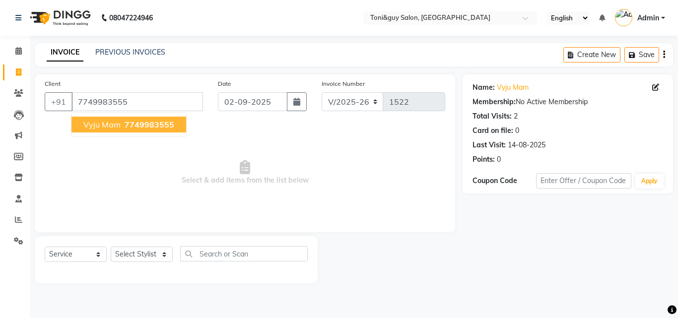
drag, startPoint x: 150, startPoint y: 121, endPoint x: 143, endPoint y: 233, distance: 112.8
click at [143, 233] on div "Client [PHONE_NUMBER] vyju mam 7749983555 Date [DATE] Invoice Number V/2025 V/[…" at bounding box center [244, 178] width 435 height 209
click at [147, 253] on select "Select Stylist ABISHEK ARSH [PERSON_NAME] [PERSON_NAME] PRIYA SAKCHI sandhya [P…" at bounding box center [142, 254] width 62 height 15
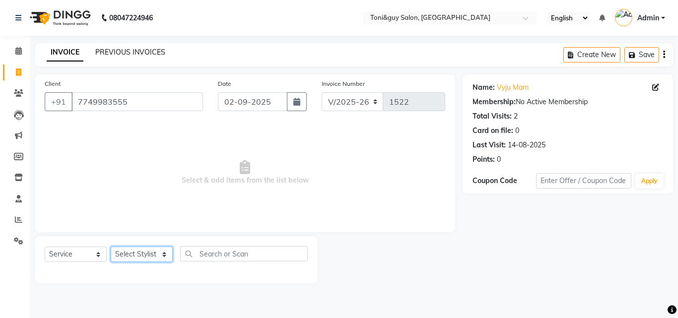
select select "90177"
click at [111, 247] on select "Select Stylist ABISHEK ARSH [PERSON_NAME] [PERSON_NAME] PRIYA SAKCHI sandhya [P…" at bounding box center [142, 254] width 62 height 15
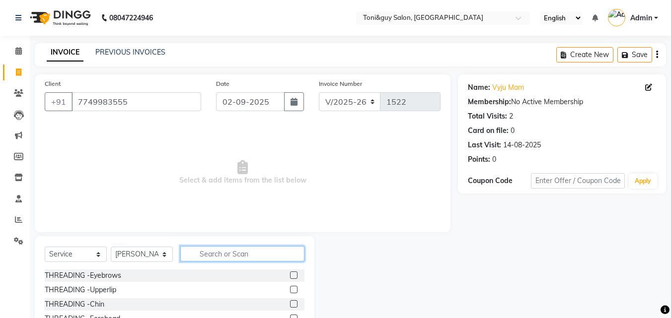
click at [253, 255] on input "text" at bounding box center [242, 253] width 124 height 15
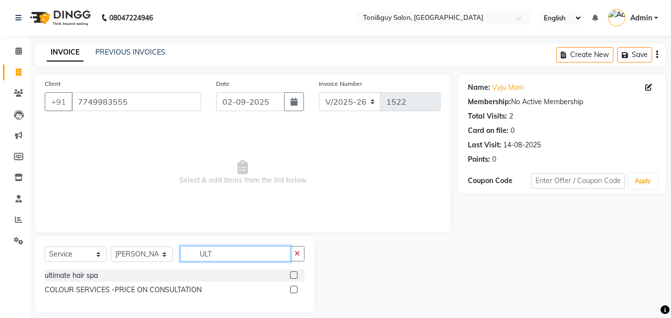
type input "ULT"
click at [294, 272] on label at bounding box center [293, 274] width 7 height 7
click at [294, 272] on input "checkbox" at bounding box center [293, 275] width 6 height 6
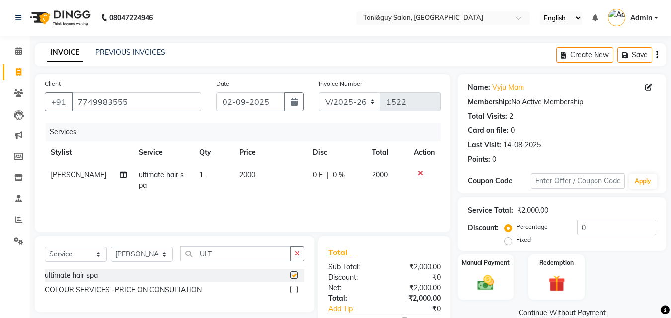
checkbox input "false"
click at [333, 177] on span "0 %" at bounding box center [339, 175] width 12 height 10
select select "90177"
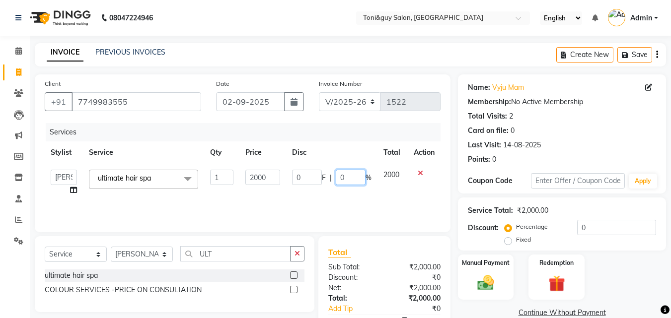
click at [347, 176] on input "0" at bounding box center [351, 177] width 30 height 15
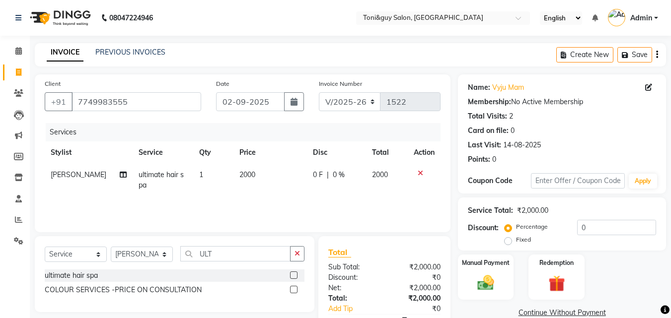
click at [256, 176] on td "2000" at bounding box center [269, 180] width 73 height 33
select select "90177"
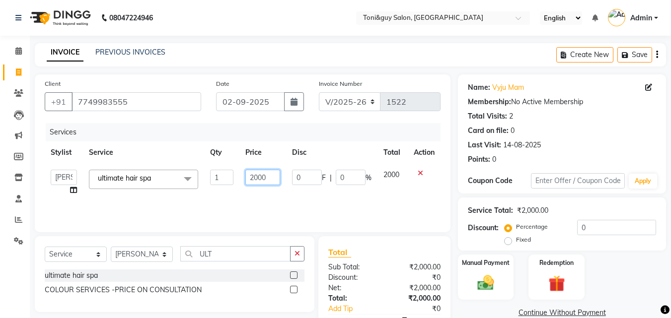
click at [259, 178] on input "2000" at bounding box center [262, 177] width 34 height 15
type input "2500"
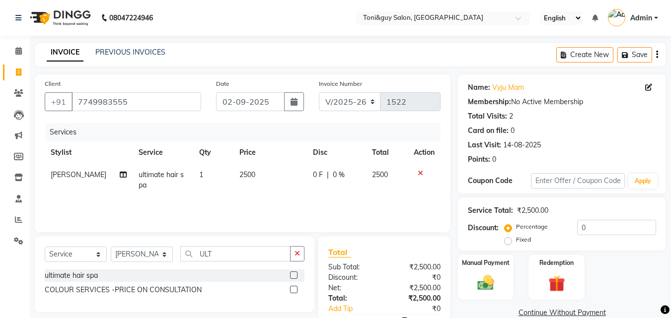
click at [394, 175] on td "2500" at bounding box center [387, 180] width 42 height 33
select select "90177"
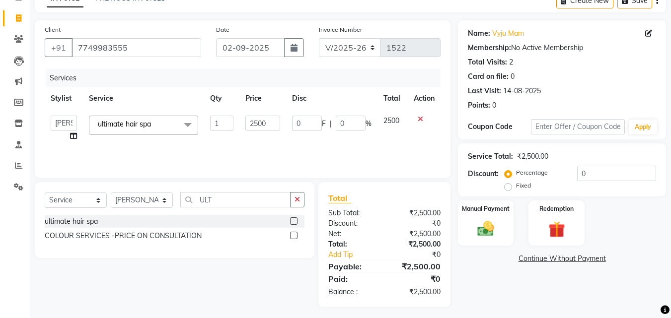
scroll to position [58, 0]
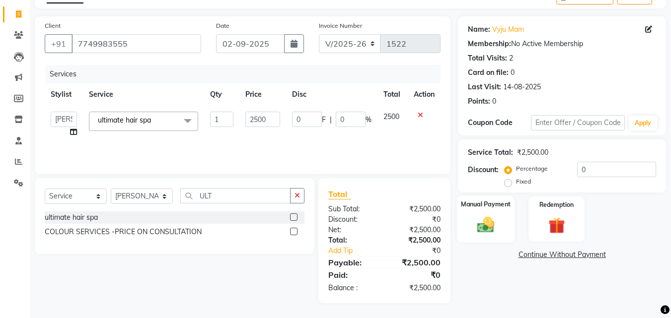
click at [487, 221] on img at bounding box center [485, 225] width 28 height 20
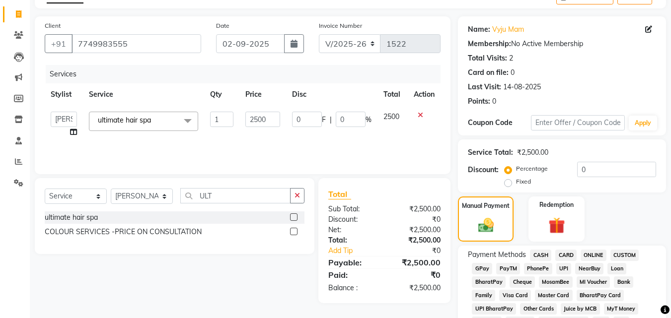
click at [563, 267] on span "UPI" at bounding box center [563, 268] width 15 height 11
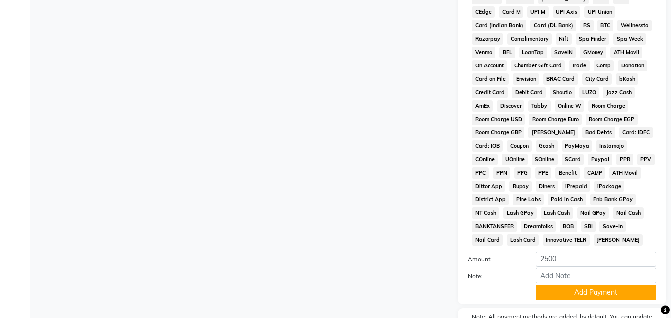
scroll to position [396, 0]
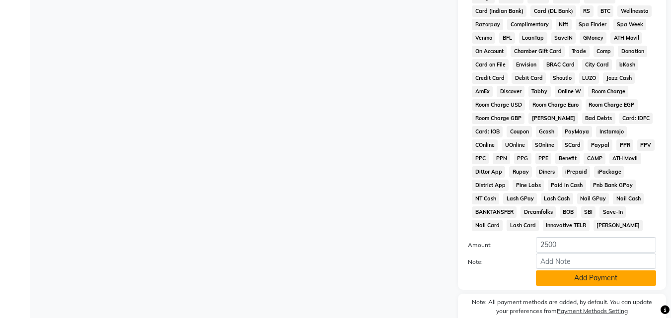
click at [600, 276] on button "Add Payment" at bounding box center [596, 277] width 120 height 15
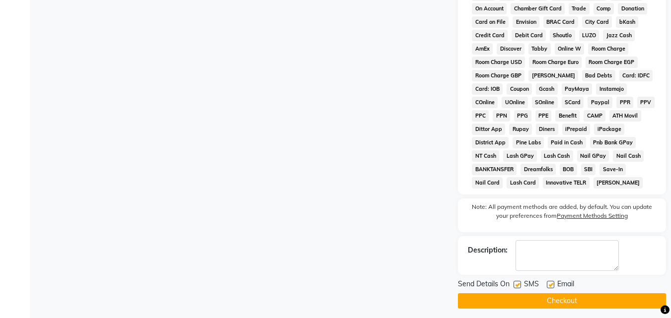
scroll to position [444, 0]
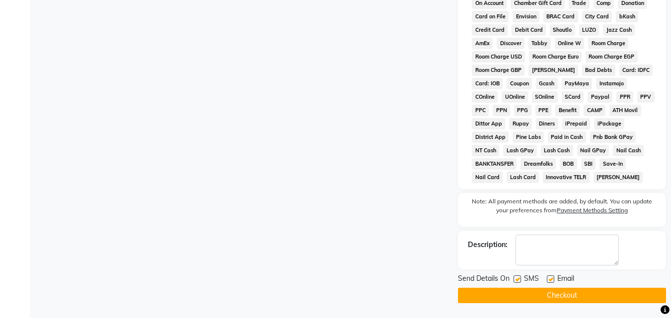
click at [630, 294] on button "Checkout" at bounding box center [562, 295] width 208 height 15
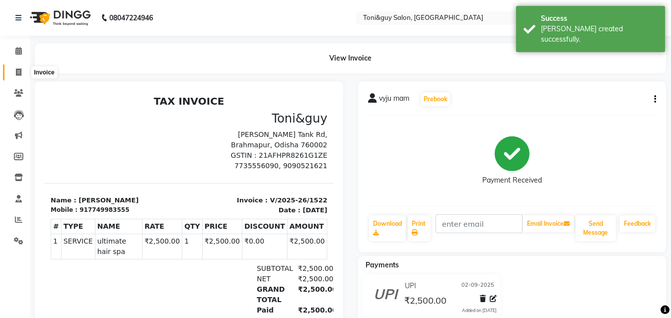
click at [18, 72] on icon at bounding box center [18, 71] width 5 height 7
select select "service"
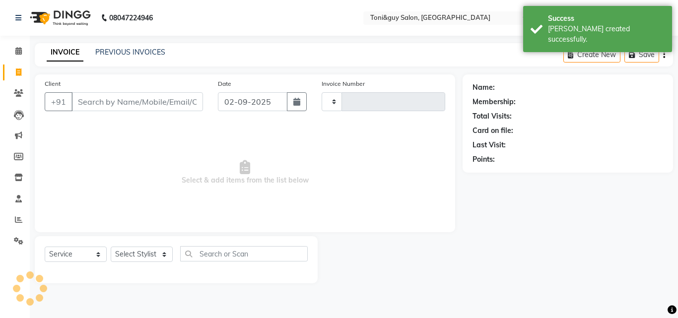
type input "1523"
select select "6593"
